Goal: Task Accomplishment & Management: Use online tool/utility

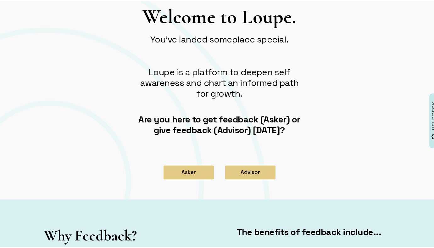
scroll to position [26, 0]
click at [202, 142] on div "Welcome to Loupe. You've landed someplace special. Loupe is a platform to deepe…" at bounding box center [219, 76] width 179 height 146
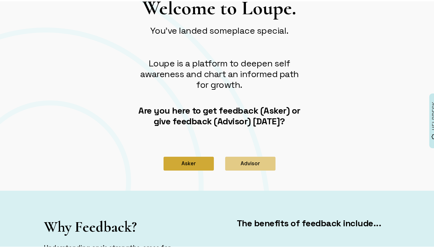
scroll to position [35, 0]
click at [193, 156] on button "Asker" at bounding box center [188, 162] width 50 height 14
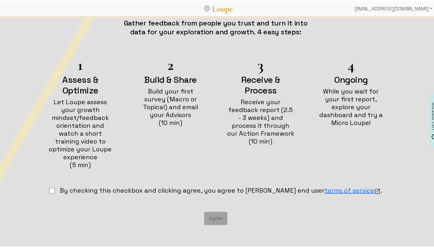
scroll to position [69, 0]
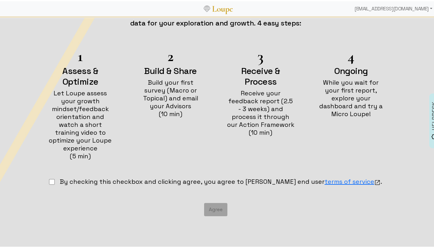
click at [55, 178] on input "checkbox" at bounding box center [52, 181] width 6 height 6
checkbox input "true"
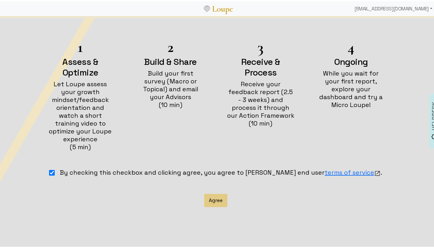
scroll to position [79, 0]
click at [217, 192] on button "Agree" at bounding box center [215, 198] width 23 height 13
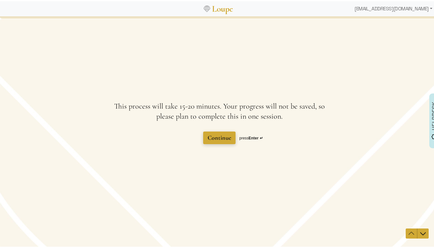
click at [218, 136] on span "Continue" at bounding box center [219, 138] width 24 height 8
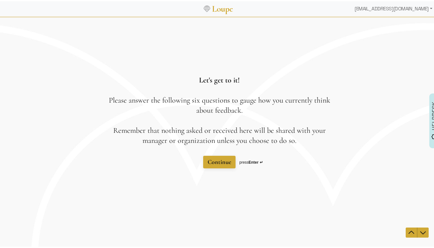
scroll to position [1, 0]
click at [208, 158] on span "Continue" at bounding box center [219, 162] width 24 height 8
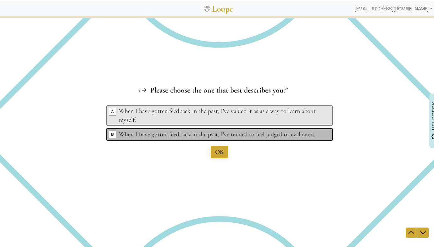
click at [150, 132] on div "When I have gotten feedback in the past, I've tended to feel judged or evaluate…" at bounding box center [220, 134] width 203 height 9
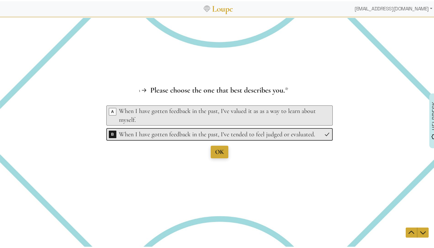
click at [213, 151] on div "Let's get to it! Please answer the following six questions to gauge how you cur…" at bounding box center [219, 131] width 438 height 231
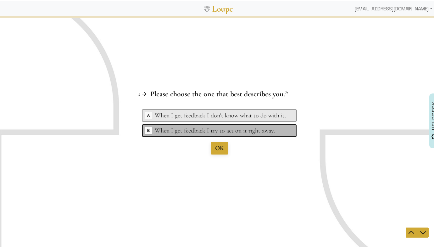
click at [203, 124] on div "Key B When I get feedback I try to act on it right away." at bounding box center [219, 130] width 154 height 13
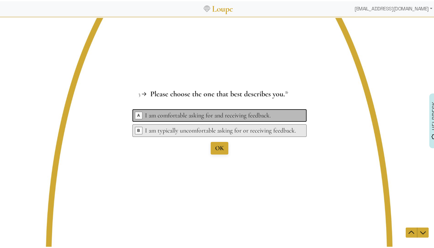
click at [209, 113] on div "I am comfortable asking for and receiving feedback." at bounding box center [220, 115] width 151 height 9
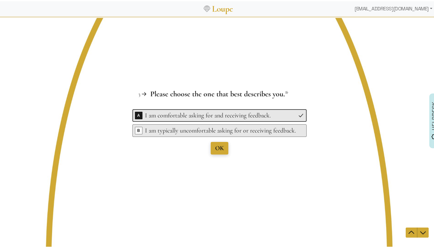
click at [215, 145] on span "OK" at bounding box center [219, 148] width 9 height 8
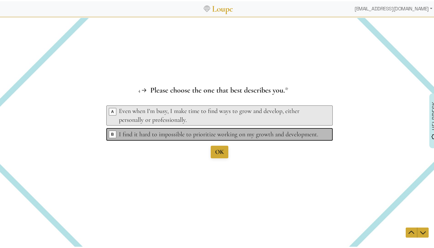
click at [212, 136] on div "I find it hard to impossible to prioritize working on my growth and development." at bounding box center [220, 134] width 203 height 9
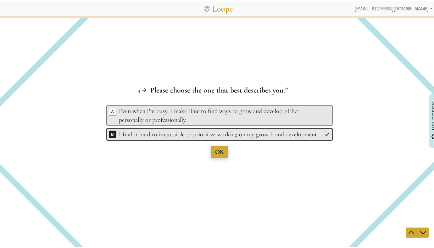
click at [215, 149] on span "OK" at bounding box center [219, 152] width 9 height 8
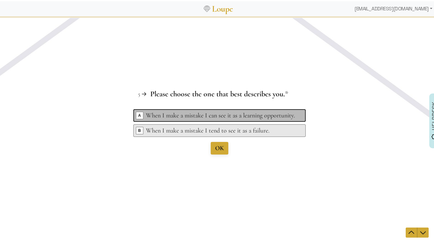
click at [209, 117] on div "When I make a mistake I can see it as a learning opportunity." at bounding box center [220, 115] width 149 height 9
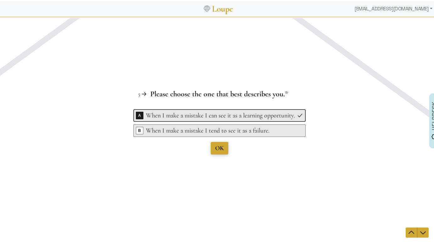
click at [215, 146] on span "OK" at bounding box center [219, 148] width 9 height 8
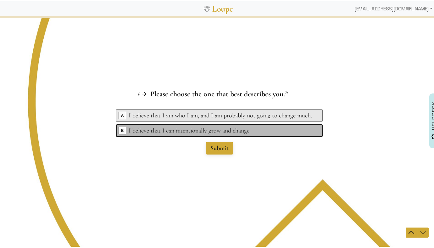
click at [214, 130] on div "I believe that I can intentionally grow and change." at bounding box center [220, 130] width 183 height 9
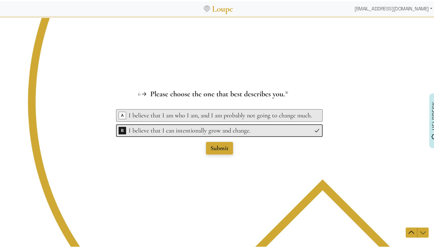
click at [214, 144] on span "Submit" at bounding box center [219, 148] width 18 height 8
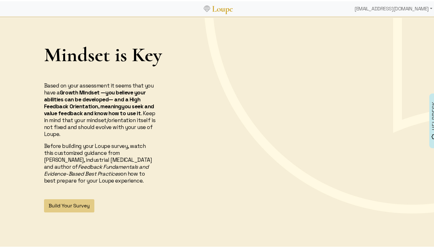
scroll to position [0, 0]
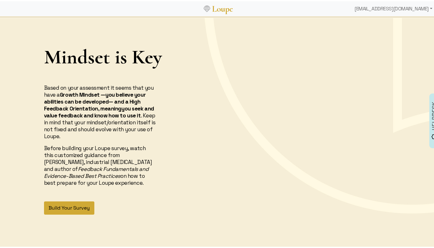
click at [78, 206] on button "Build Your Survey" at bounding box center [69, 206] width 50 height 13
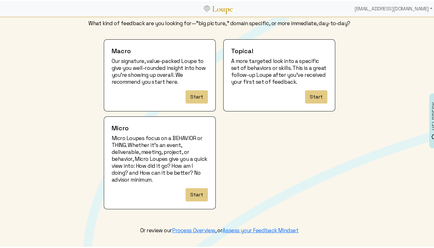
scroll to position [37, 0]
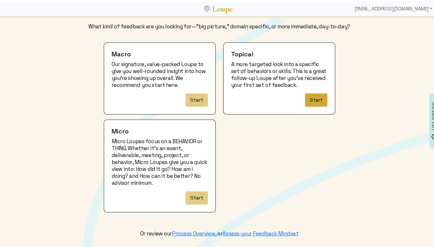
click at [312, 95] on button "Start" at bounding box center [316, 98] width 22 height 13
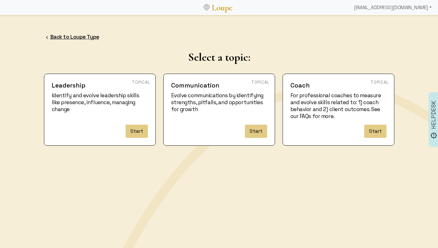
click at [63, 37] on link "Back to Loupe Type" at bounding box center [74, 36] width 49 height 7
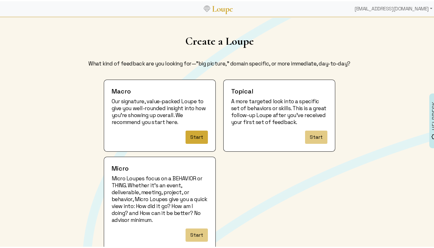
click at [196, 132] on button "Start" at bounding box center [196, 135] width 22 height 13
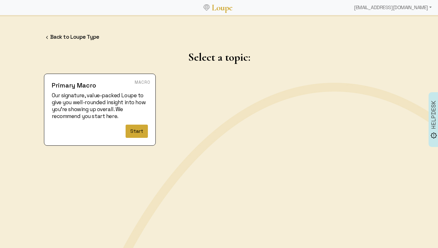
click at [139, 128] on button "Start" at bounding box center [137, 130] width 22 height 13
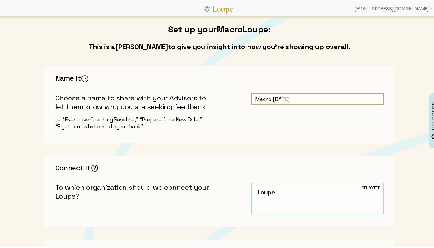
scroll to position [32, 0]
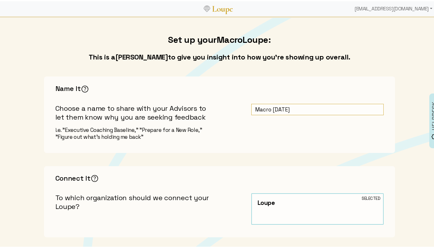
click at [253, 107] on input "Macro [DATE]" at bounding box center [317, 108] width 132 height 12
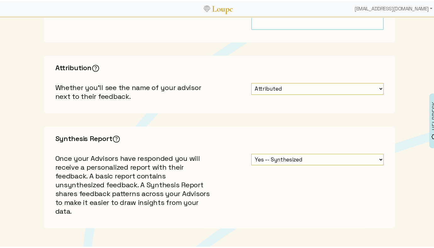
scroll to position [234, 0]
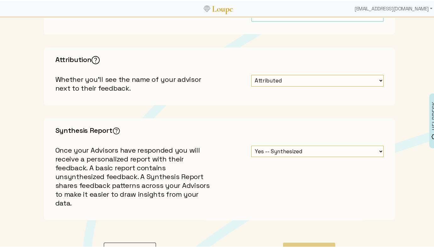
type input "DEMO: Macro [DATE]"
click at [94, 59] on img at bounding box center [96, 59] width 10 height 10
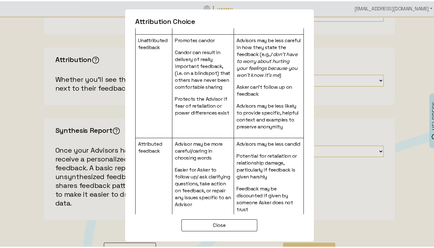
scroll to position [87, 0]
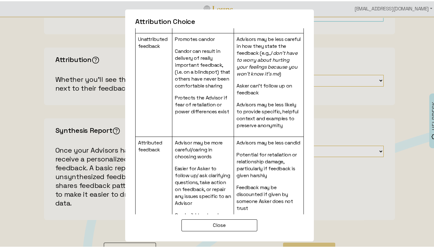
click at [97, 90] on div "Attribution Choice You can choose between asking for Attributed feedback (Advis…" at bounding box center [219, 124] width 438 height 248
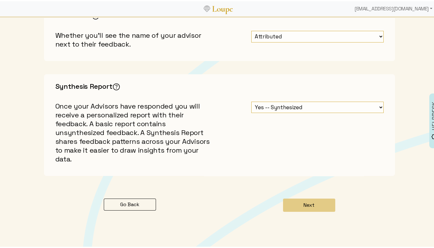
scroll to position [287, 0]
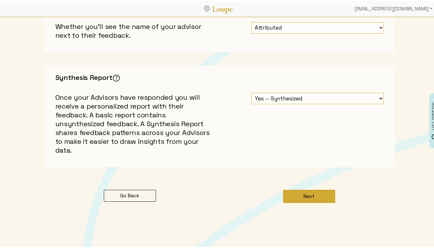
click at [307, 188] on button "Next" at bounding box center [309, 194] width 52 height 13
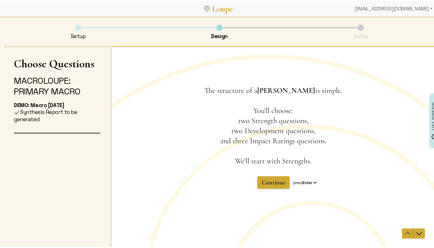
scroll to position [3, 0]
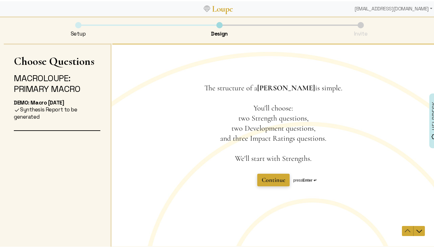
click at [275, 180] on span "Continue" at bounding box center [273, 180] width 24 height 8
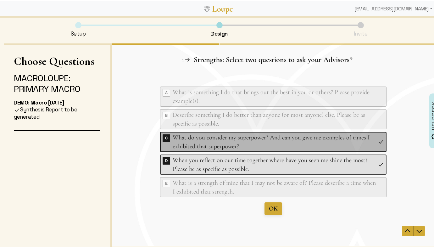
click at [184, 139] on div "What do you consider my superpower? And can you give me examples of times I exh…" at bounding box center [273, 142] width 203 height 18
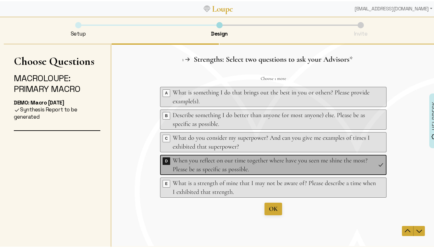
click at [186, 157] on div "When you reflect on our time together where have you seen me shine the most? Pl…" at bounding box center [273, 165] width 203 height 18
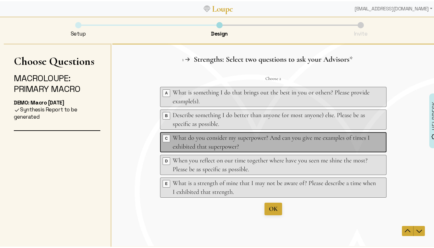
click at [188, 138] on div "What do you consider my superpower? And can you give me examples of times I exh…" at bounding box center [273, 142] width 203 height 18
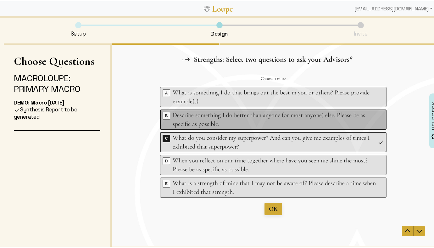
click at [186, 123] on div "Describe something I do better than anyone (or most anyone) else. Please be as …" at bounding box center [273, 120] width 203 height 18
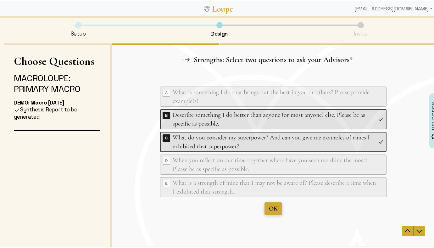
click at [273, 208] on span "OK" at bounding box center [272, 209] width 9 height 8
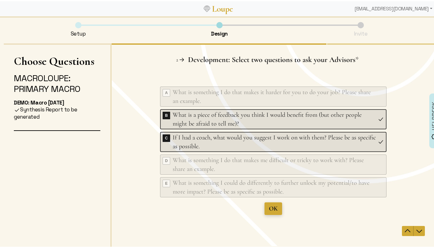
click at [268, 205] on span "OK" at bounding box center [272, 209] width 9 height 8
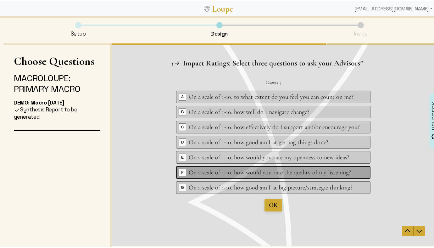
click at [238, 172] on div "On a scale of 1-10, how would you rate the quality of my listening?" at bounding box center [273, 172] width 171 height 9
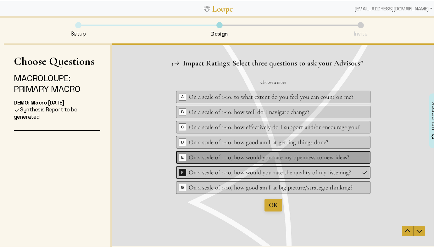
click at [236, 159] on div "On a scale of 1-10, how would you rate my openness to new ideas?" at bounding box center [273, 157] width 171 height 9
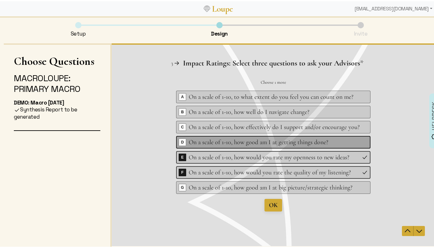
click at [235, 142] on div "On a scale of 1-10, how good am I at getting things done?" at bounding box center [273, 142] width 171 height 9
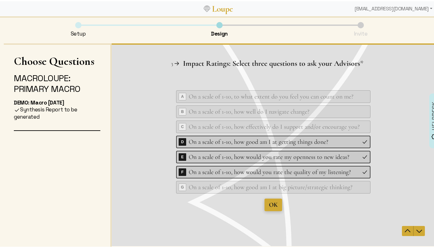
click at [270, 204] on span "OK" at bounding box center [272, 205] width 9 height 8
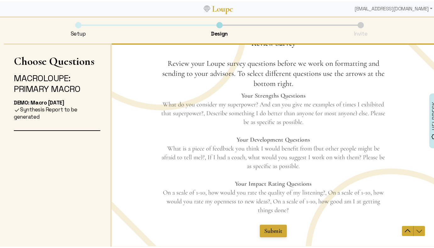
scroll to position [36, 0]
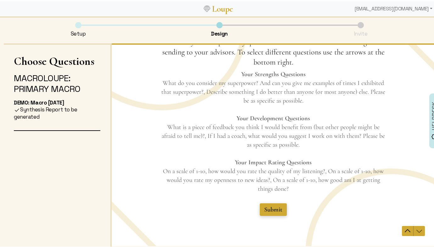
click at [273, 207] on span "Submit" at bounding box center [273, 210] width 18 height 8
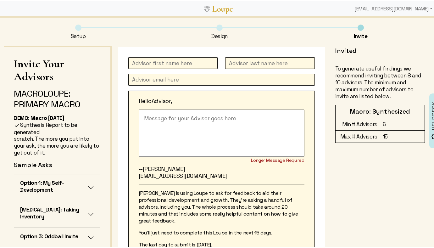
scroll to position [95, 0]
click at [156, 125] on textarea at bounding box center [222, 131] width 166 height 47
click at [85, 185] on button "Option 1: My Self-Development" at bounding box center [57, 186] width 86 height 26
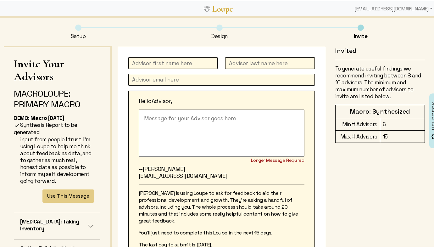
scroll to position [224, 0]
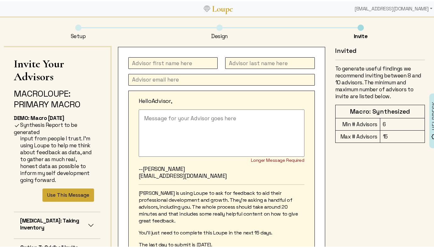
click at [64, 200] on button "Use This Message" at bounding box center [68, 193] width 52 height 13
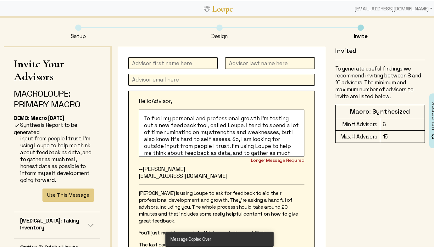
click at [142, 115] on textarea "To fuel my personal and professional growth I'm testing out a new feedback tool…" at bounding box center [222, 131] width 166 height 47
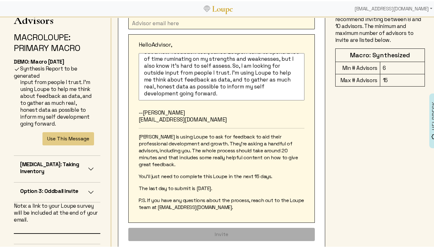
scroll to position [66, 0]
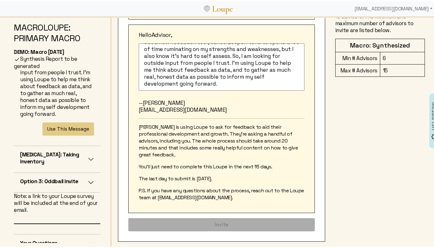
type textarea "Great to be with you! To fuel my personal and professional growth I'm testing o…"
